Goal: Obtain resource: Obtain resource

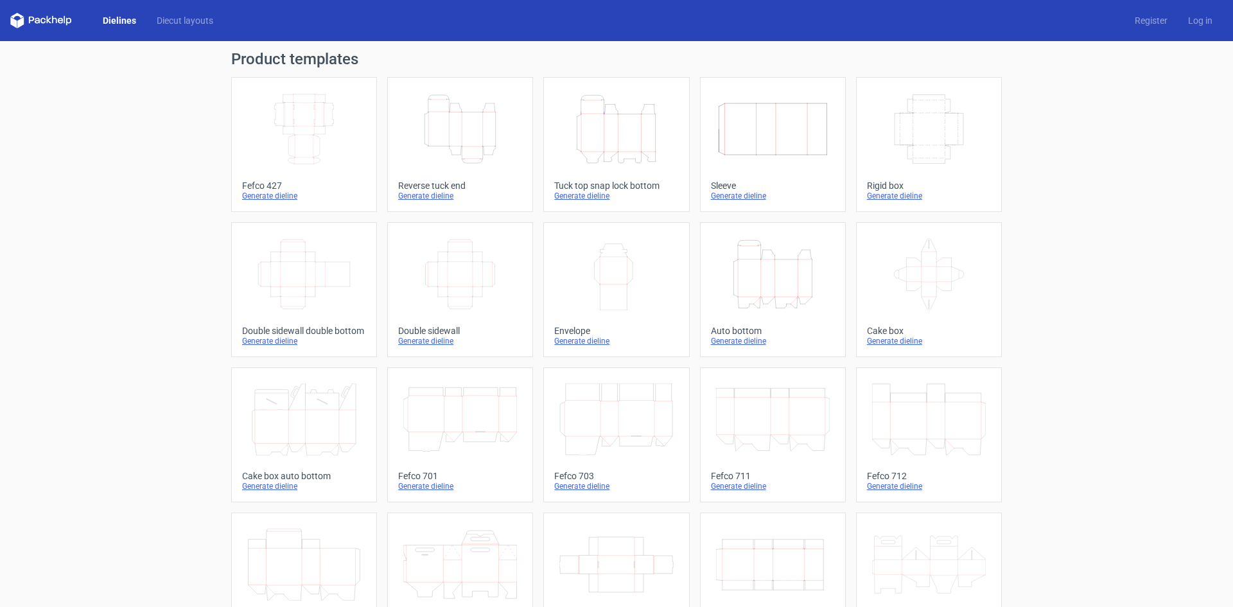
click at [432, 197] on div "Generate dieline" at bounding box center [460, 196] width 124 height 10
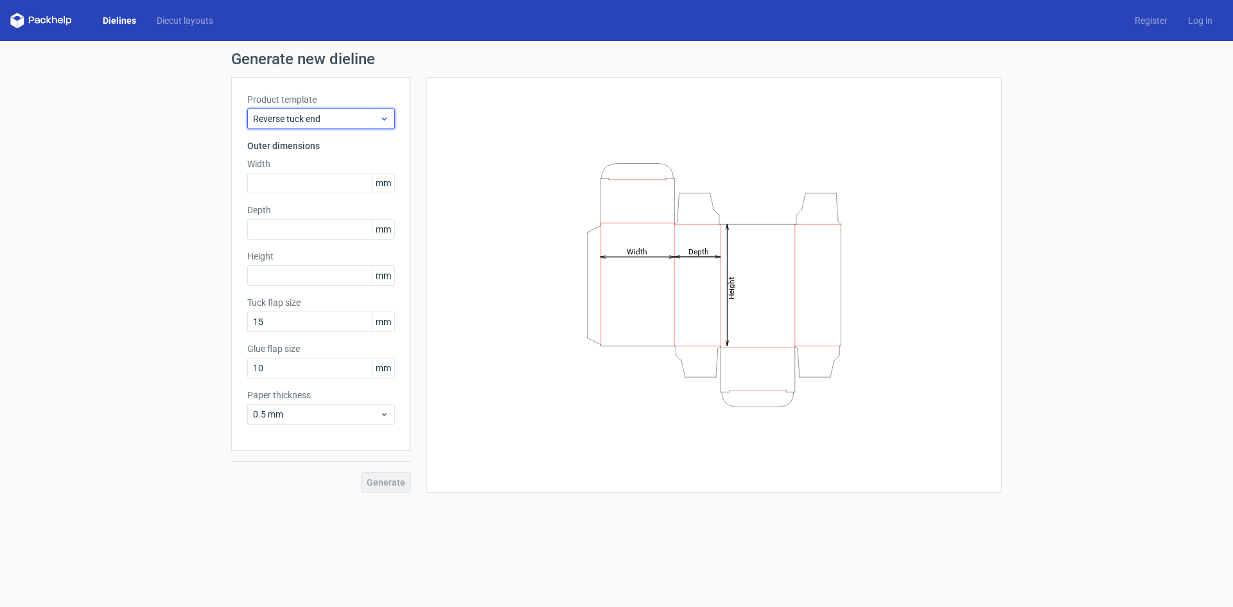
click at [369, 117] on span "Reverse tuck end" at bounding box center [316, 118] width 127 height 13
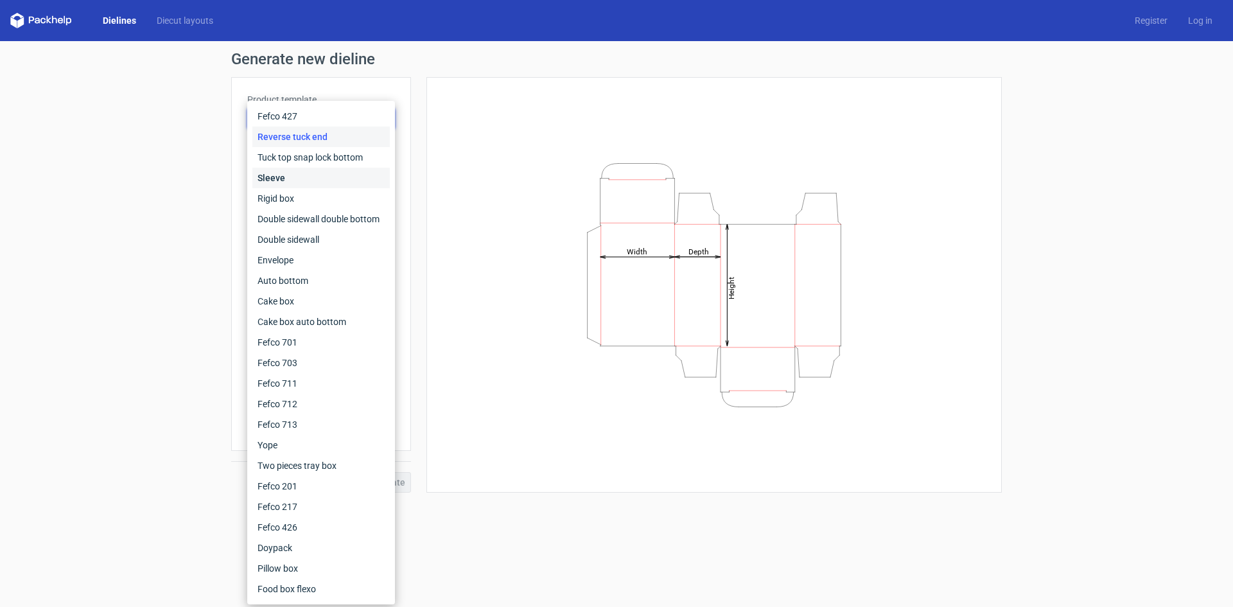
click at [342, 168] on div "Sleeve" at bounding box center [320, 178] width 137 height 21
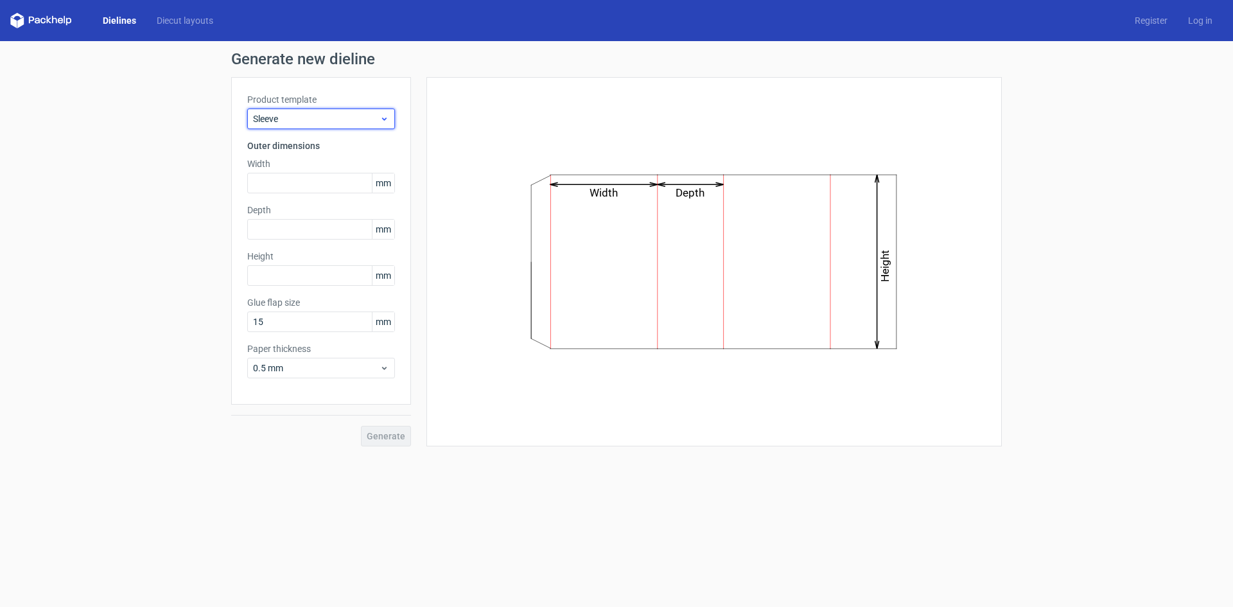
click at [363, 119] on span "Sleeve" at bounding box center [316, 118] width 127 height 13
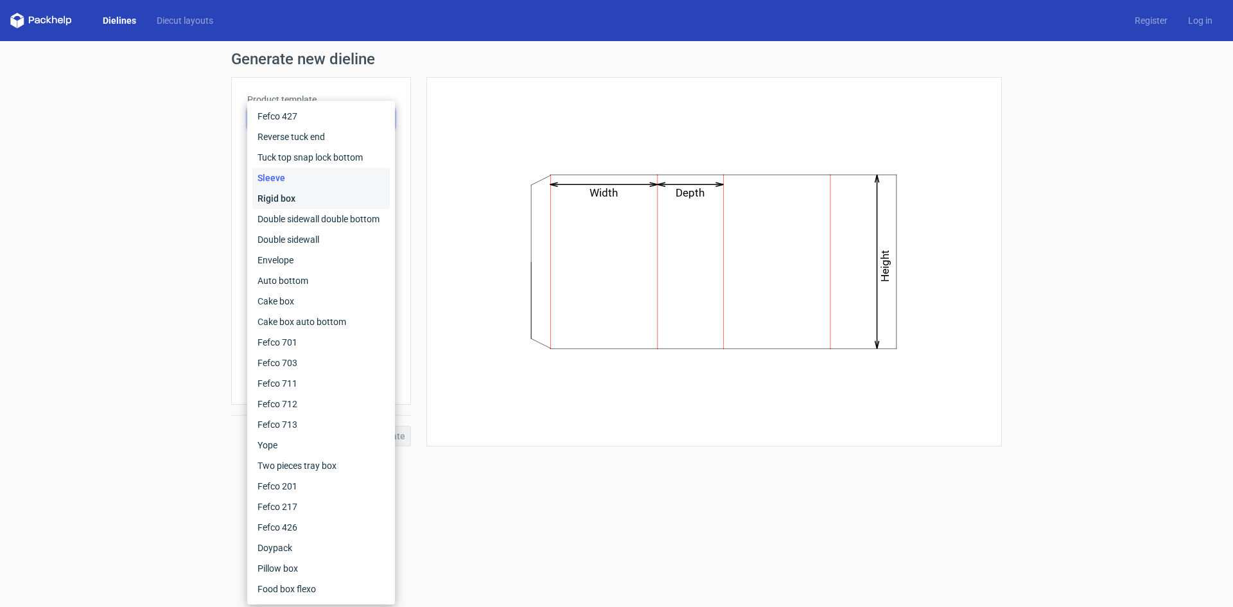
click at [329, 192] on div "Rigid box" at bounding box center [320, 198] width 137 height 21
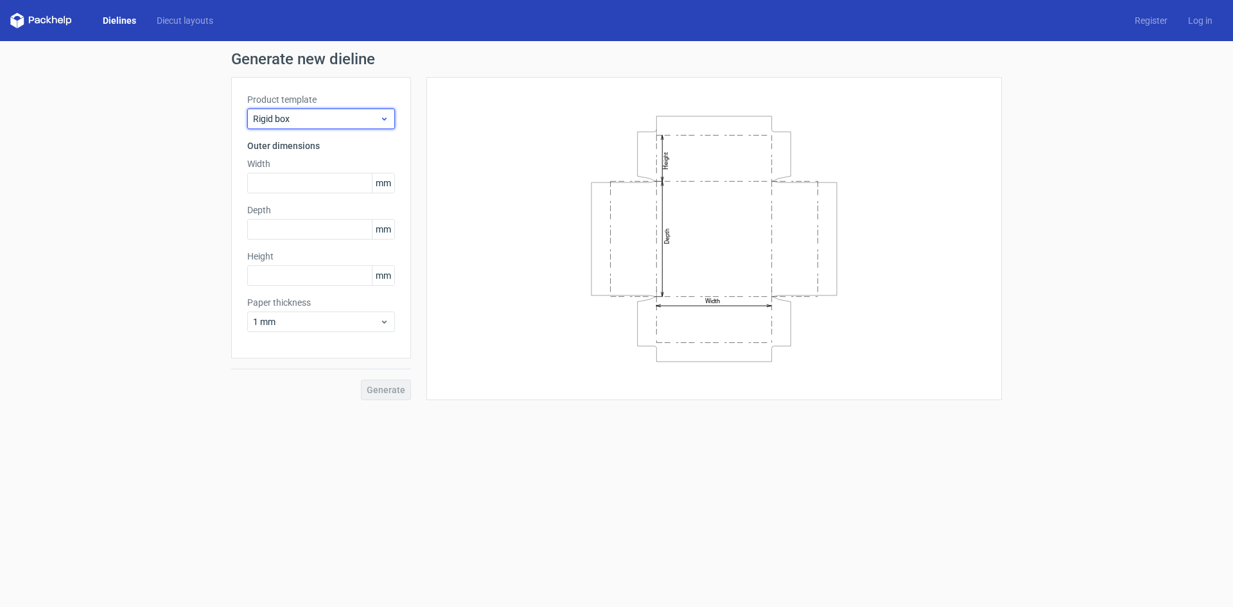
click at [351, 121] on span "Rigid box" at bounding box center [316, 118] width 127 height 13
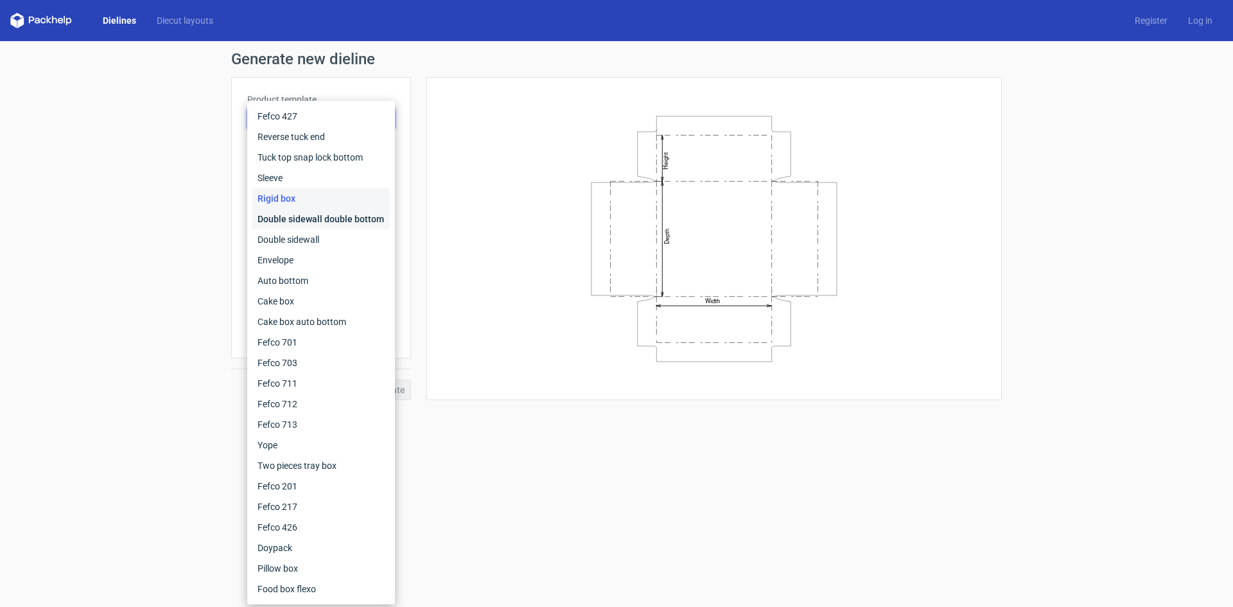
click at [328, 219] on div "Double sidewall double bottom" at bounding box center [320, 219] width 137 height 21
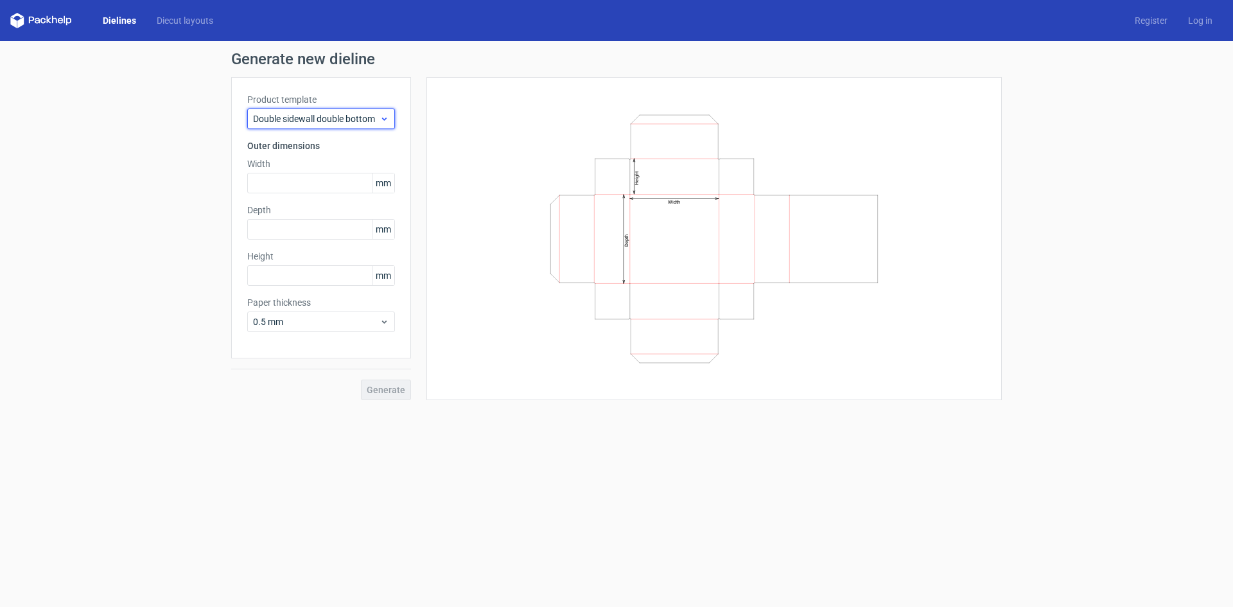
click at [358, 120] on span "Double sidewall double bottom" at bounding box center [316, 118] width 127 height 13
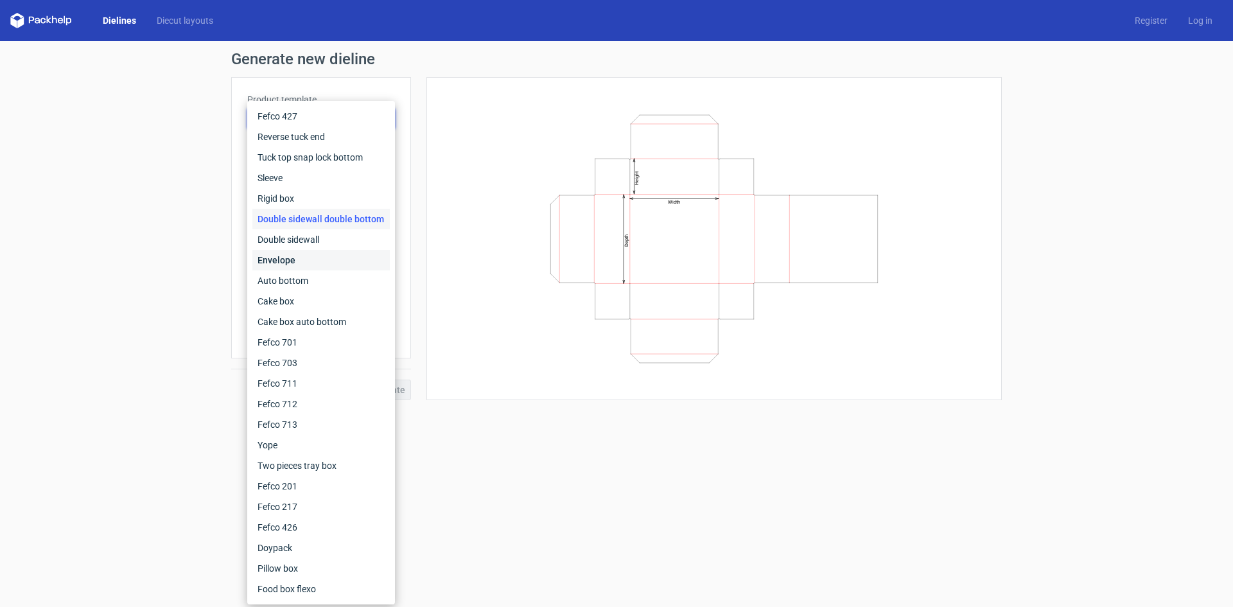
click at [320, 254] on div "Envelope" at bounding box center [320, 260] width 137 height 21
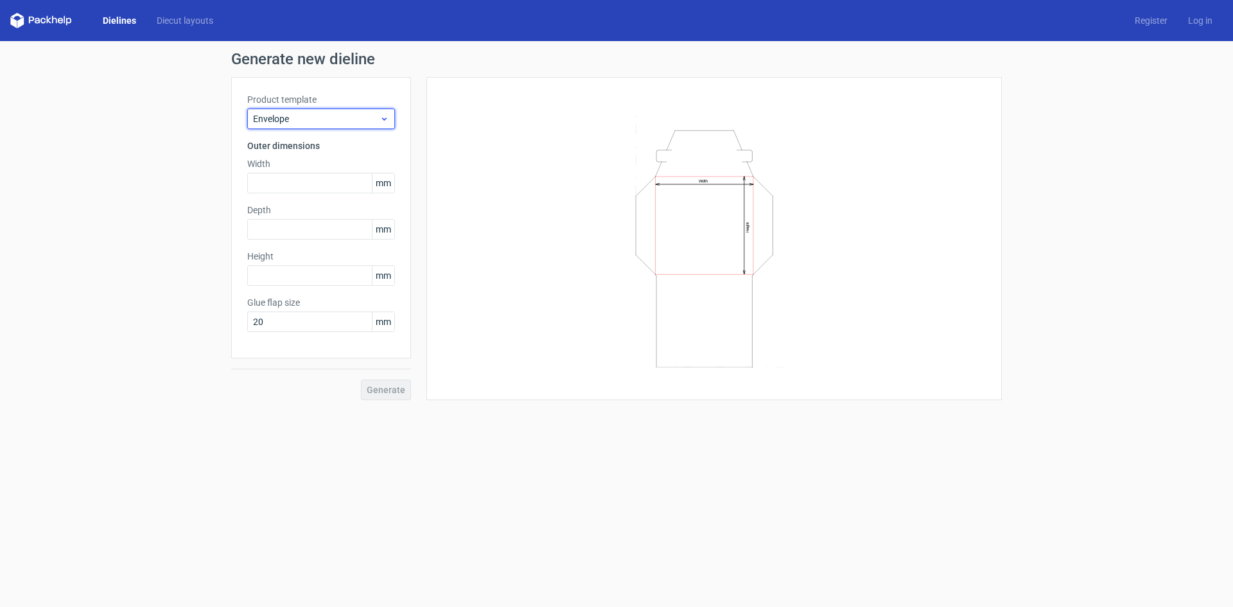
click at [363, 118] on span "Envelope" at bounding box center [316, 118] width 127 height 13
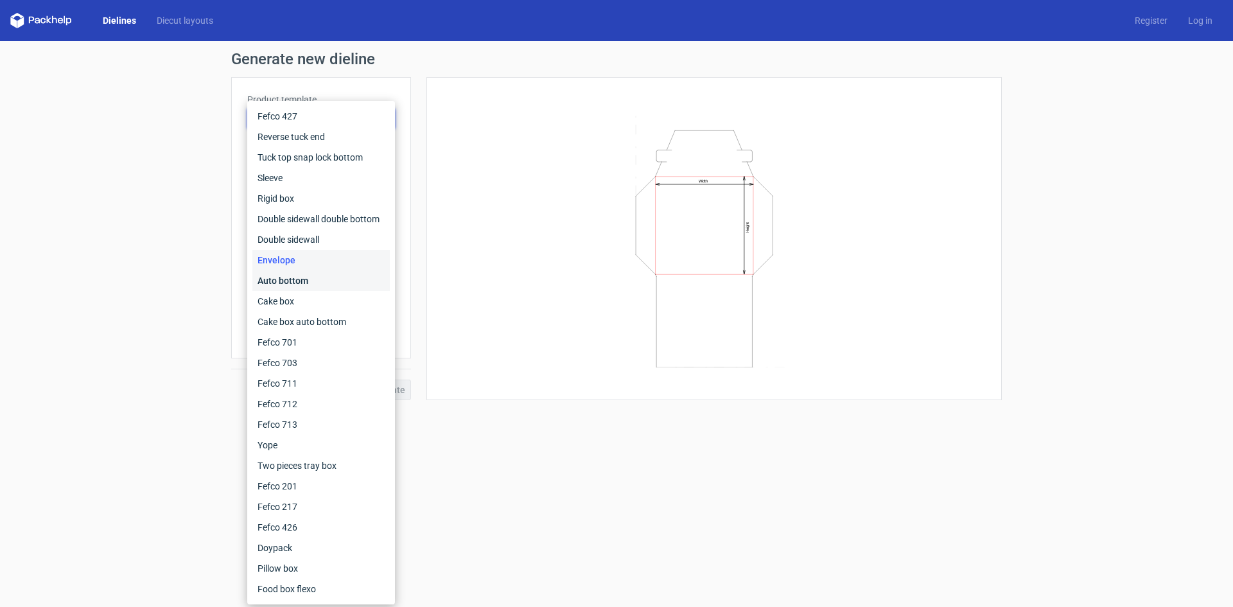
click at [323, 276] on div "Auto bottom" at bounding box center [320, 280] width 137 height 21
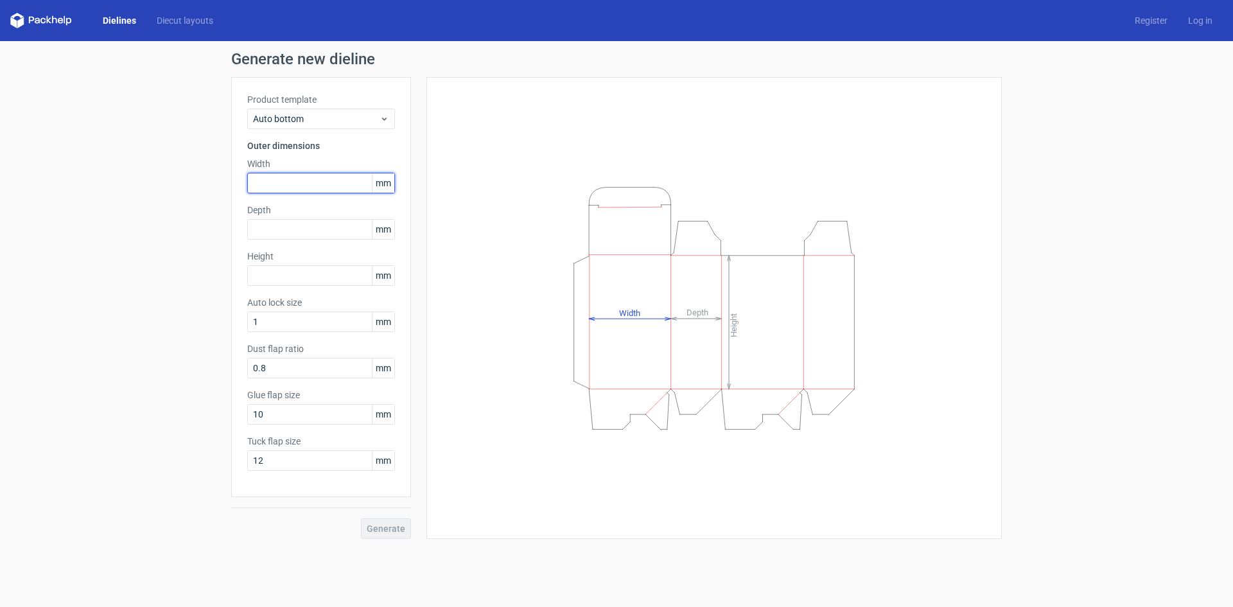
click at [317, 186] on input "text" at bounding box center [321, 183] width 148 height 21
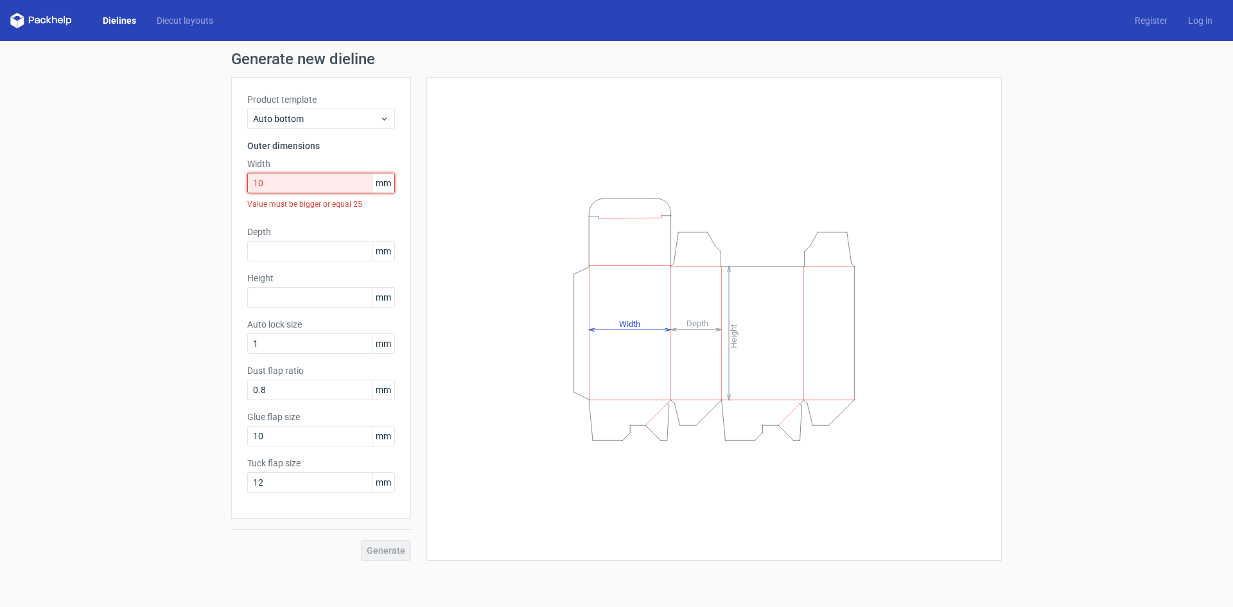
drag, startPoint x: 319, startPoint y: 186, endPoint x: 252, endPoint y: 180, distance: 66.4
click at [252, 180] on input "10" at bounding box center [321, 183] width 148 height 21
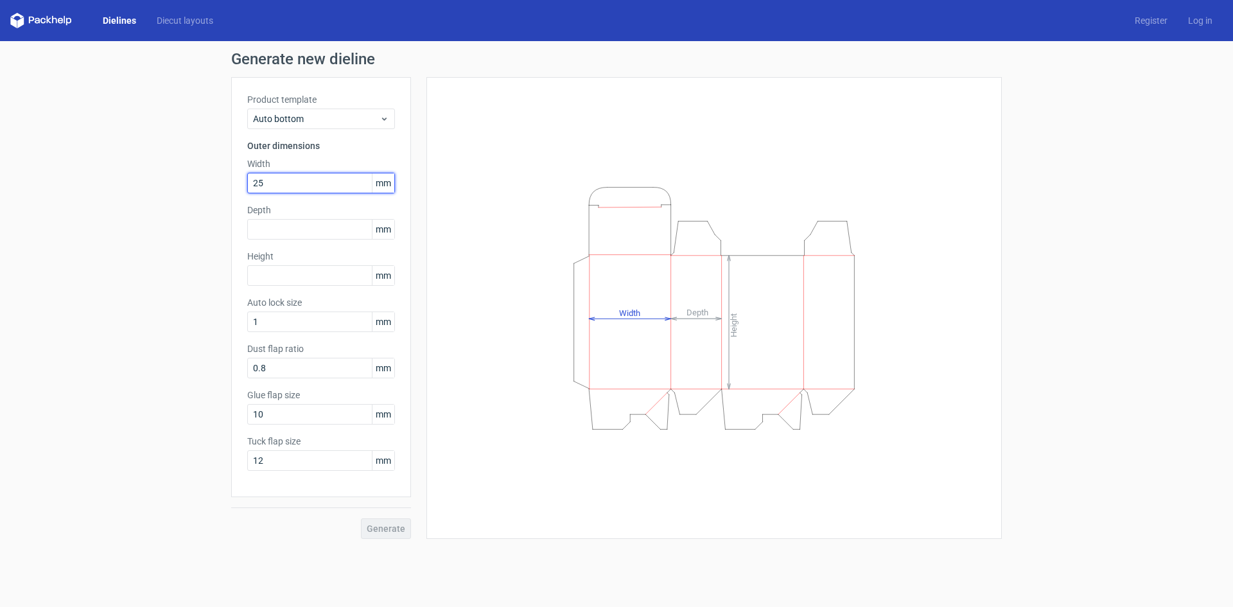
type input "25"
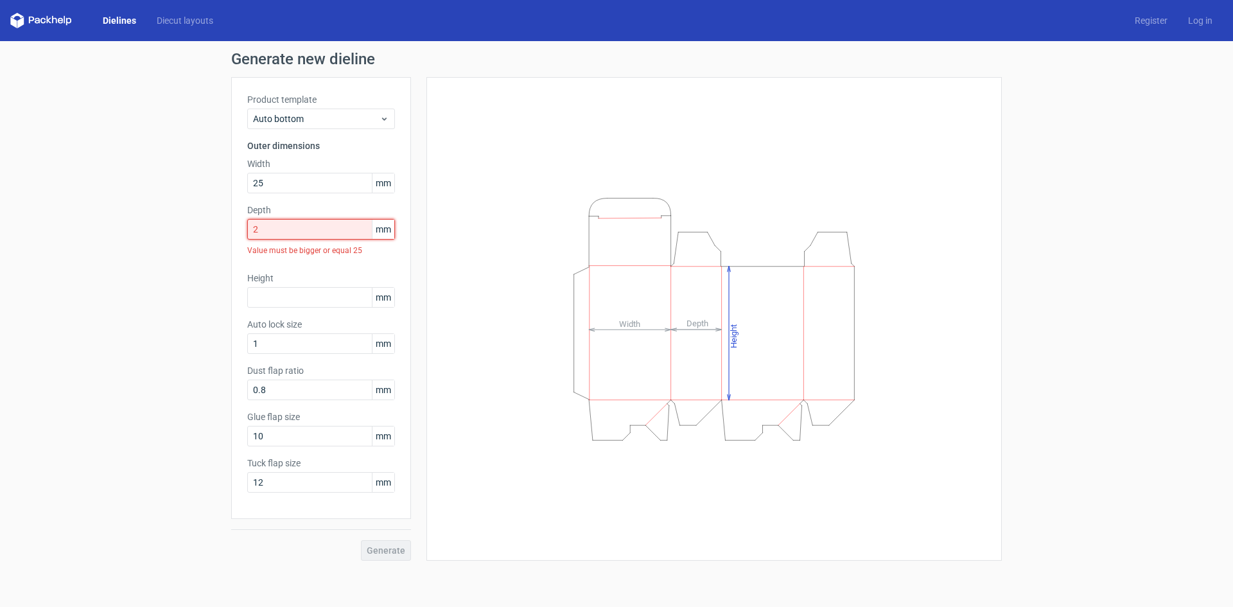
click at [116, 211] on div "Generate new dieline Product template Auto bottom Outer dimensions Width 25 mm …" at bounding box center [616, 306] width 1233 height 530
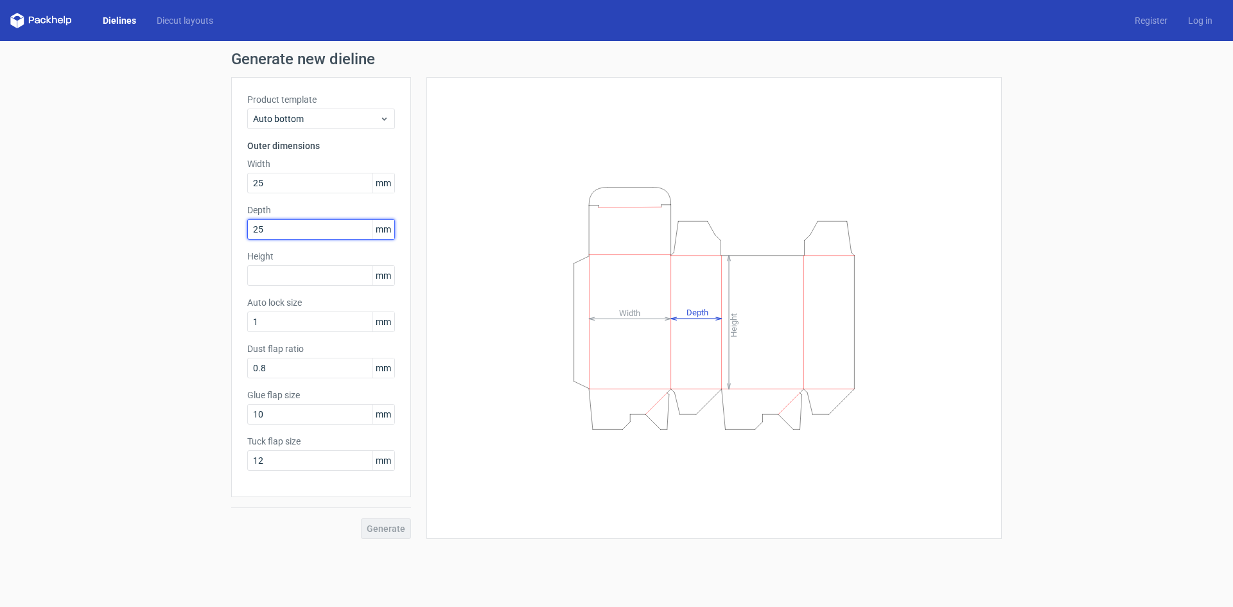
type input "25"
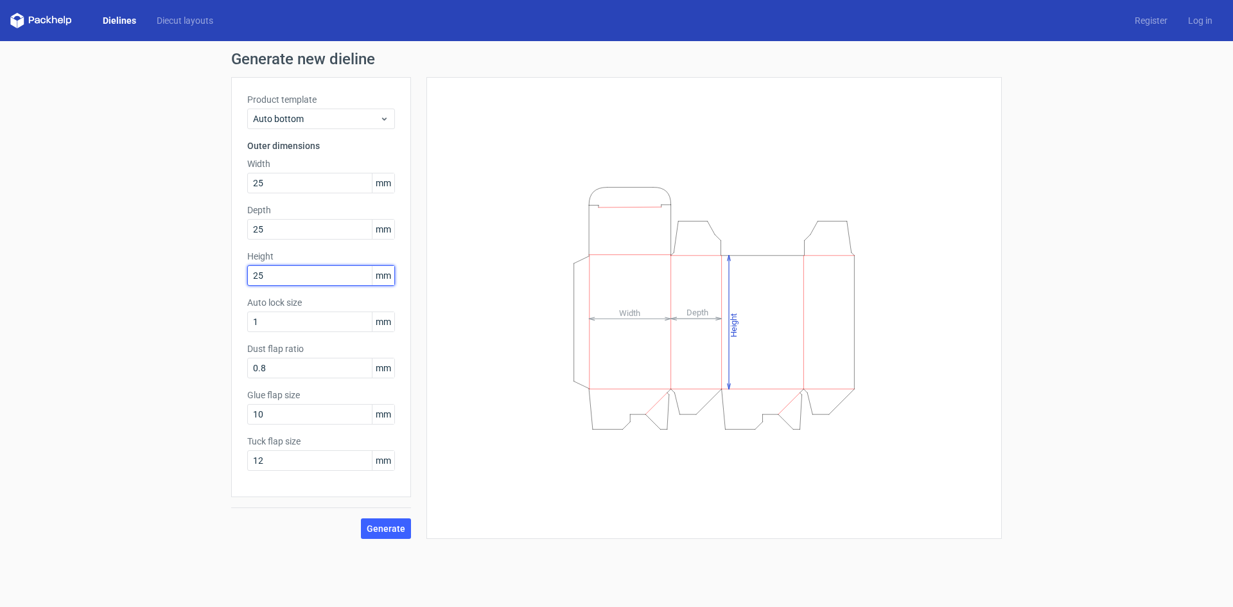
drag, startPoint x: 283, startPoint y: 279, endPoint x: 229, endPoint y: 272, distance: 55.0
click at [229, 272] on div "Generate new dieline Product template Auto bottom Outer dimensions Width 25 mm …" at bounding box center [616, 295] width 1233 height 508
type input "40"
click at [389, 524] on span "Generate" at bounding box center [386, 528] width 39 height 9
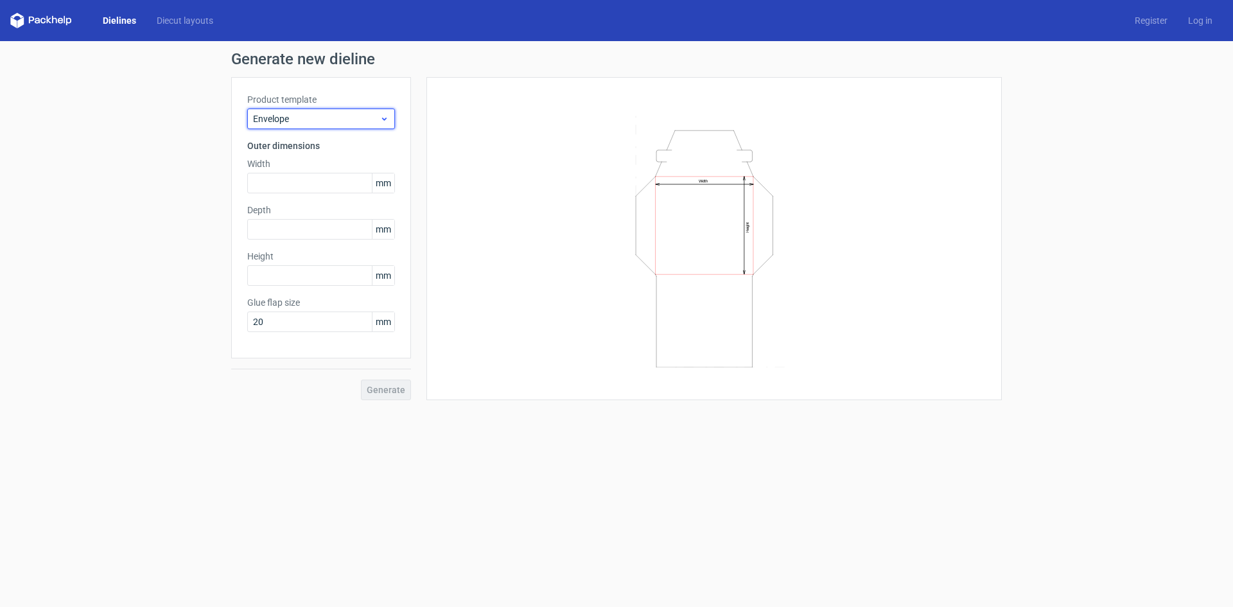
click at [347, 115] on span "Envelope" at bounding box center [316, 118] width 127 height 13
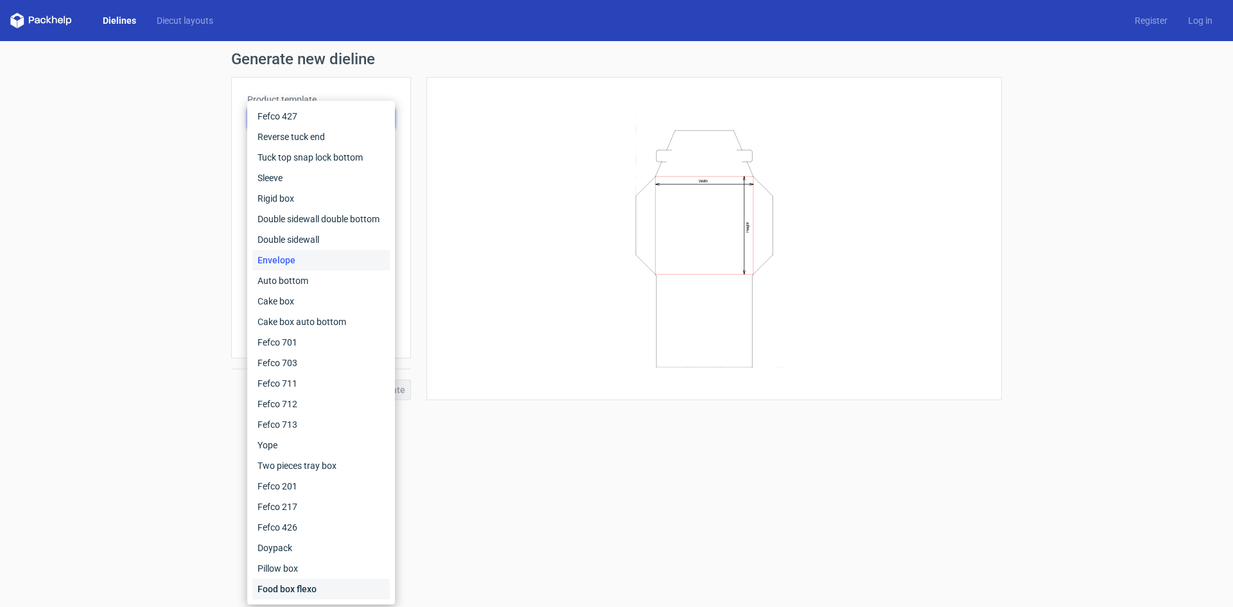
click at [293, 584] on div "Food box flexo" at bounding box center [320, 589] width 137 height 21
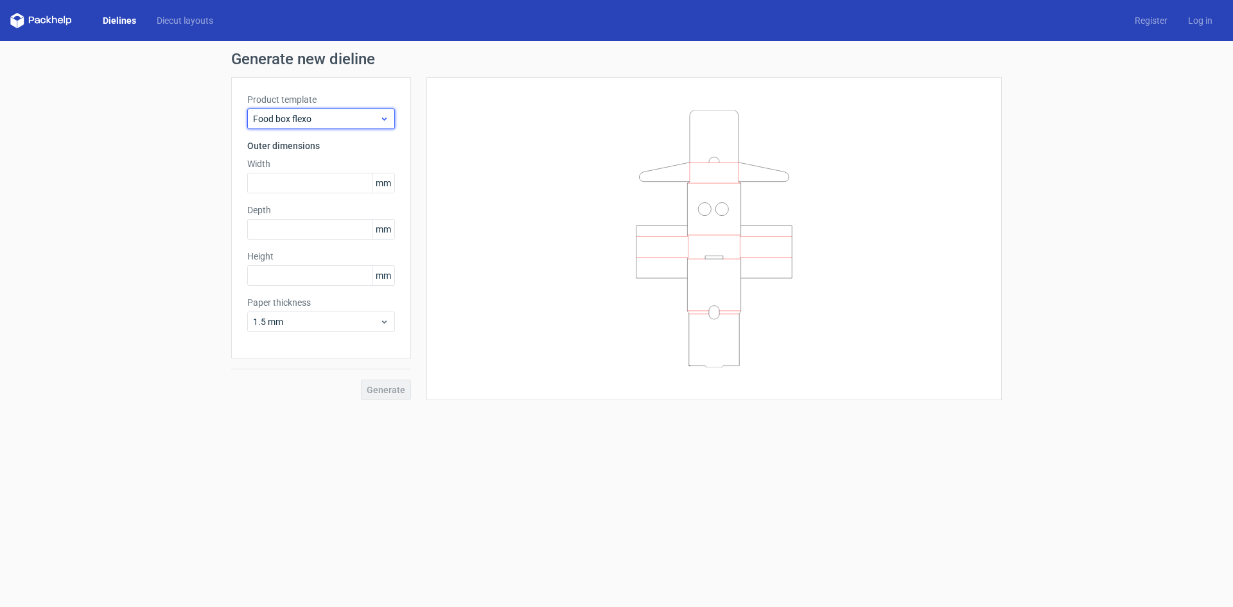
click at [346, 122] on span "Food box flexo" at bounding box center [316, 118] width 127 height 13
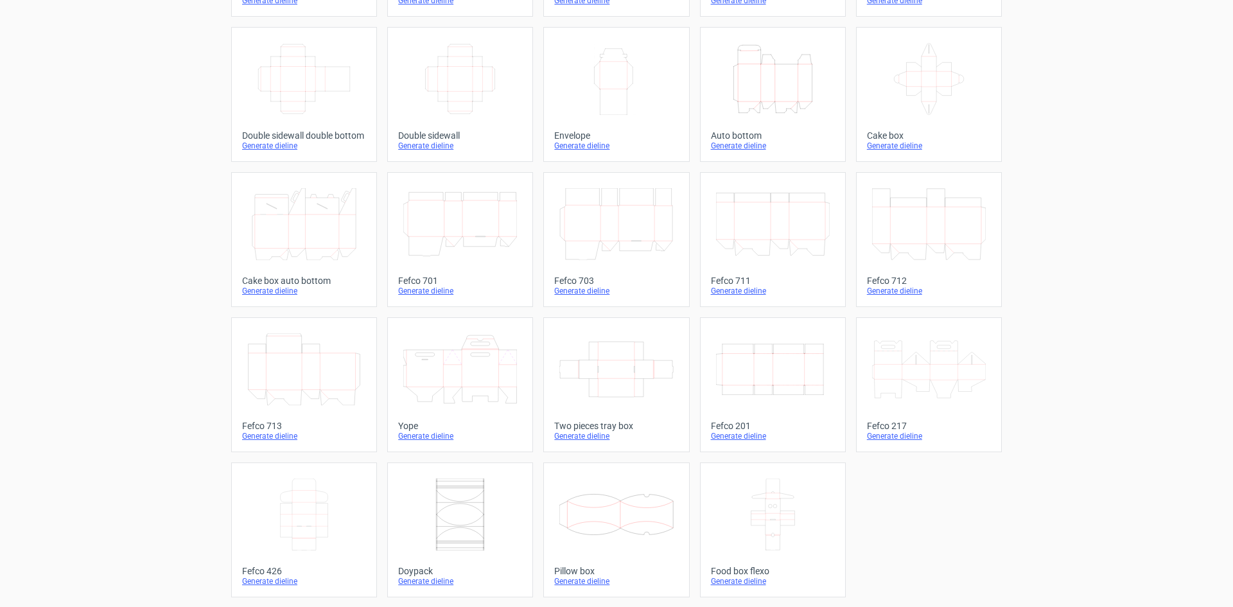
scroll to position [196, 0]
click at [480, 374] on icon at bounding box center [460, 369] width 114 height 72
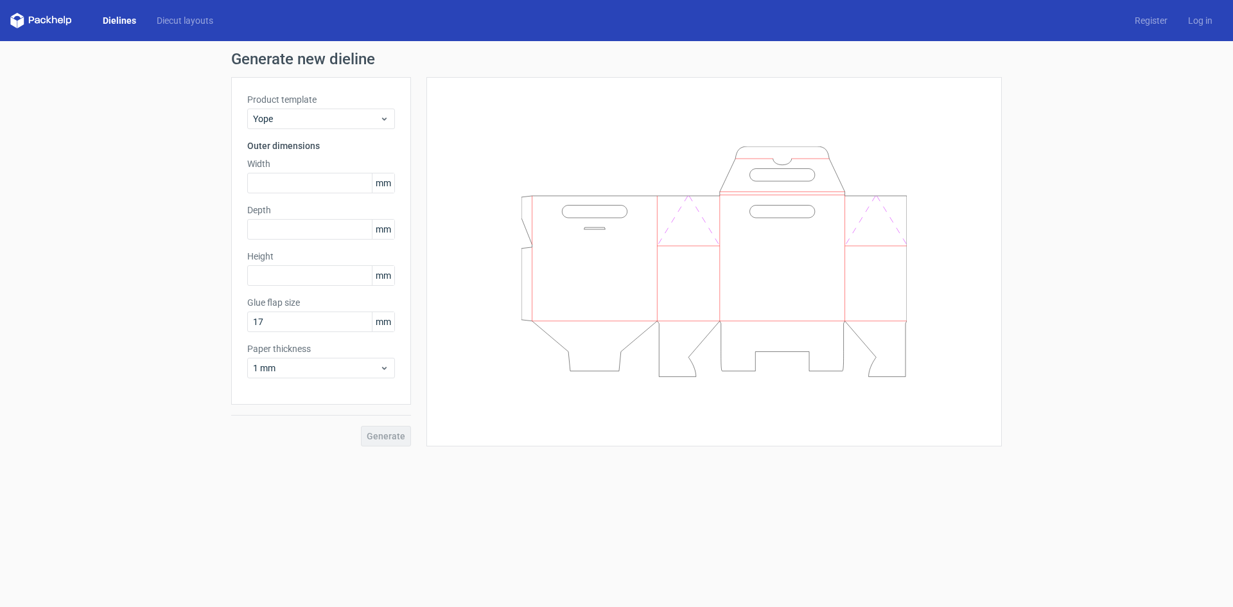
click at [642, 272] on icon at bounding box center [714, 261] width 385 height 230
click at [719, 245] on icon at bounding box center [714, 261] width 385 height 230
click at [704, 267] on icon at bounding box center [714, 261] width 385 height 230
click at [328, 185] on input "text" at bounding box center [321, 183] width 148 height 21
type input "30"
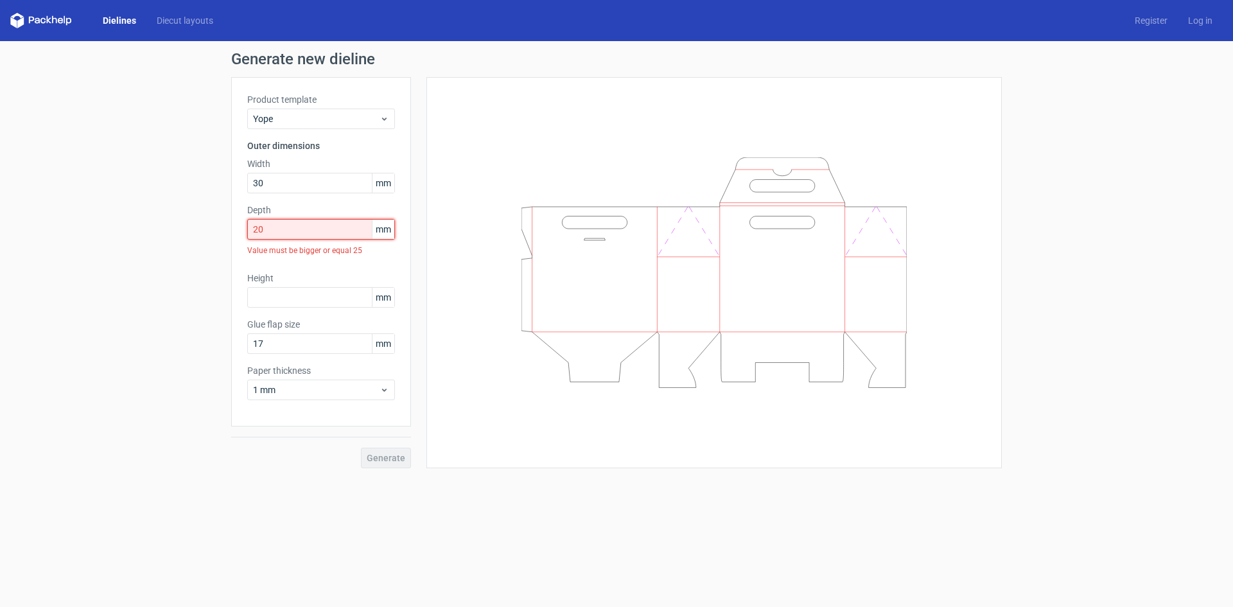
drag, startPoint x: 294, startPoint y: 234, endPoint x: 245, endPoint y: 220, distance: 50.8
click at [245, 220] on div "Product template Yope Outer dimensions Width 30 mm Depth 20 mm Value must be bi…" at bounding box center [321, 251] width 180 height 349
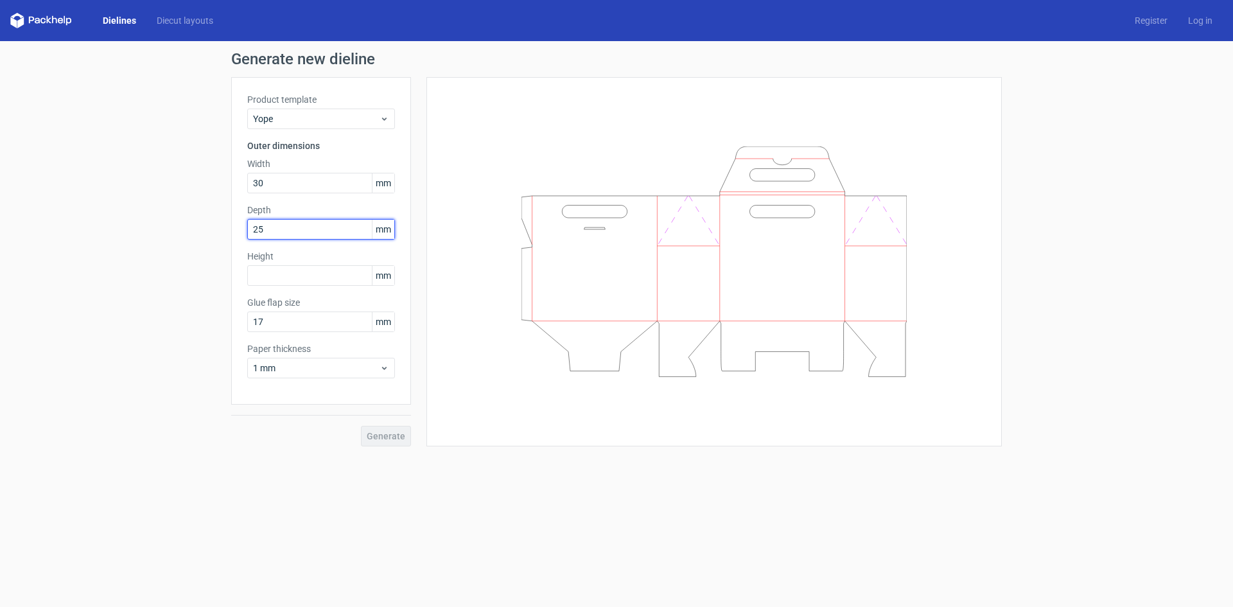
type input "25"
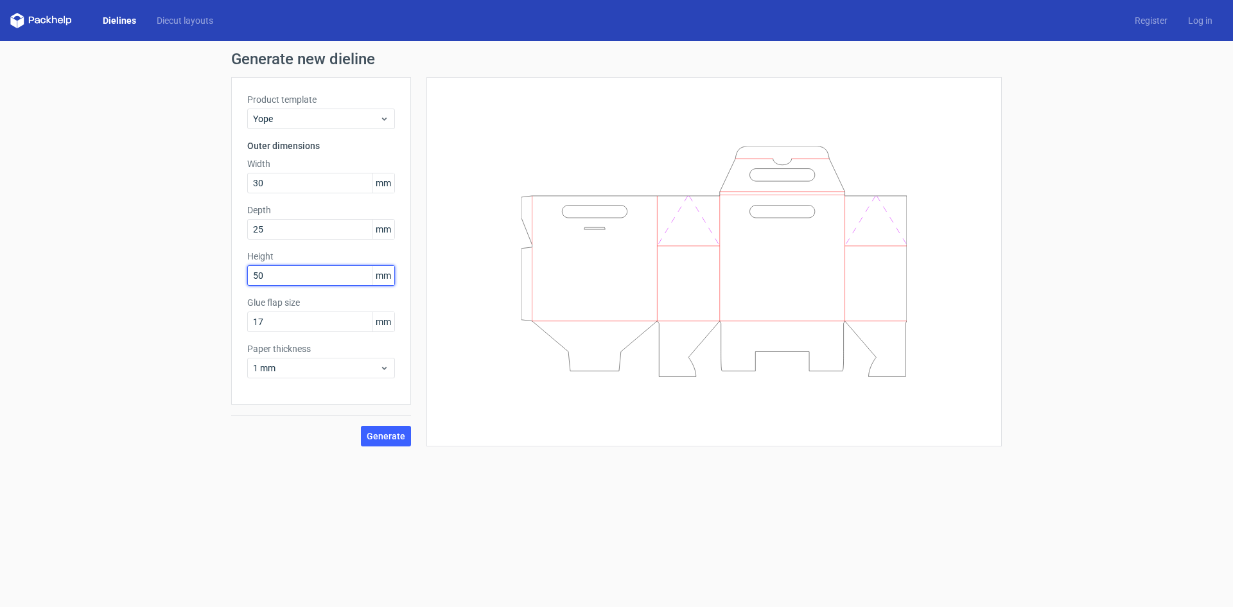
type input "50"
click at [303, 484] on form "Generate new dieline Product template Yope Outer dimensions Width 30 mm Depth 2…" at bounding box center [616, 324] width 1233 height 566
click at [569, 297] on icon at bounding box center [714, 261] width 385 height 230
click at [379, 440] on span "Generate" at bounding box center [386, 436] width 39 height 9
